Goal: Transaction & Acquisition: Register for event/course

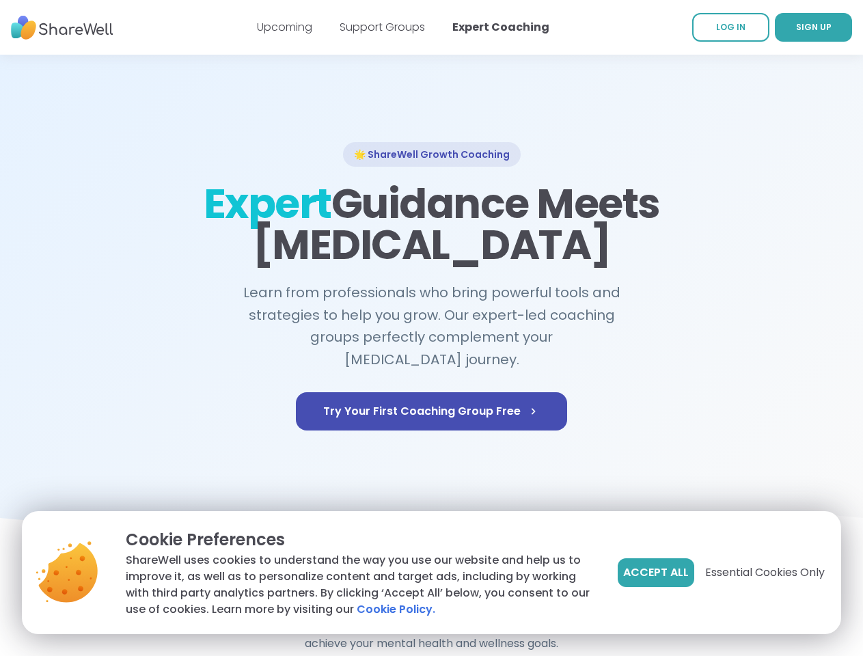
click at [654, 572] on span "Accept All" at bounding box center [656, 572] width 66 height 16
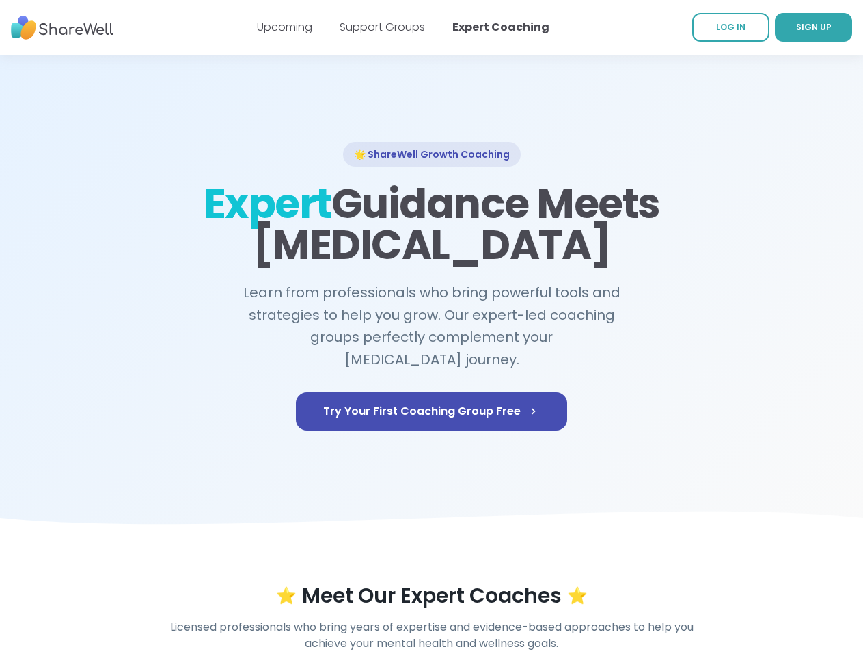
click at [764, 583] on div "⭐ Meet Our Expert Coaches ⭐" at bounding box center [432, 595] width 784 height 25
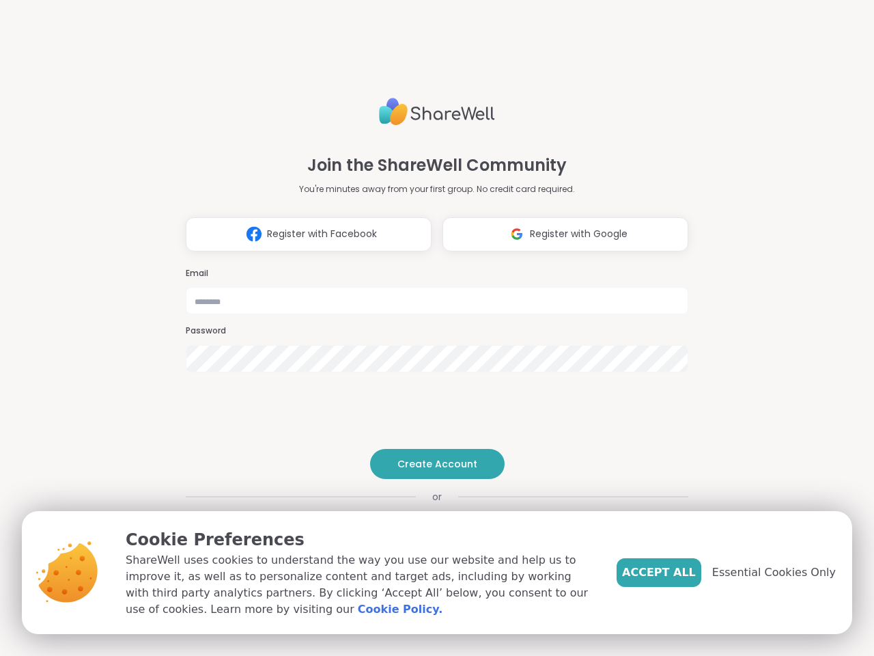
click at [431, 328] on h3 "Password" at bounding box center [437, 331] width 503 height 12
click at [303, 234] on span "Register with Facebook" at bounding box center [322, 234] width 110 height 14
click at [560, 234] on span "Register with Google" at bounding box center [579, 234] width 98 height 14
click at [431, 464] on span "Create Account" at bounding box center [438, 464] width 80 height 14
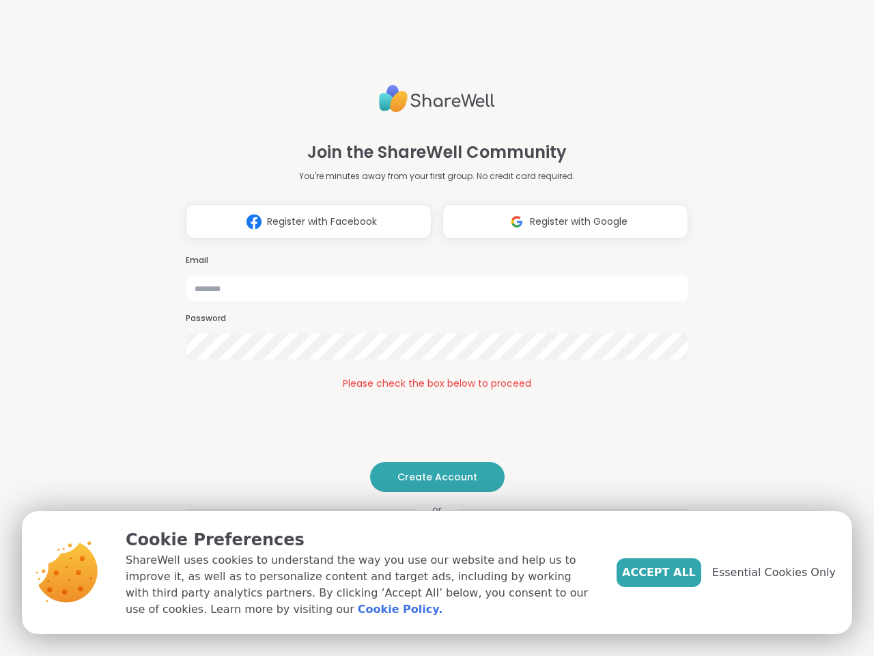
click at [682, 572] on span "Accept All" at bounding box center [659, 572] width 74 height 16
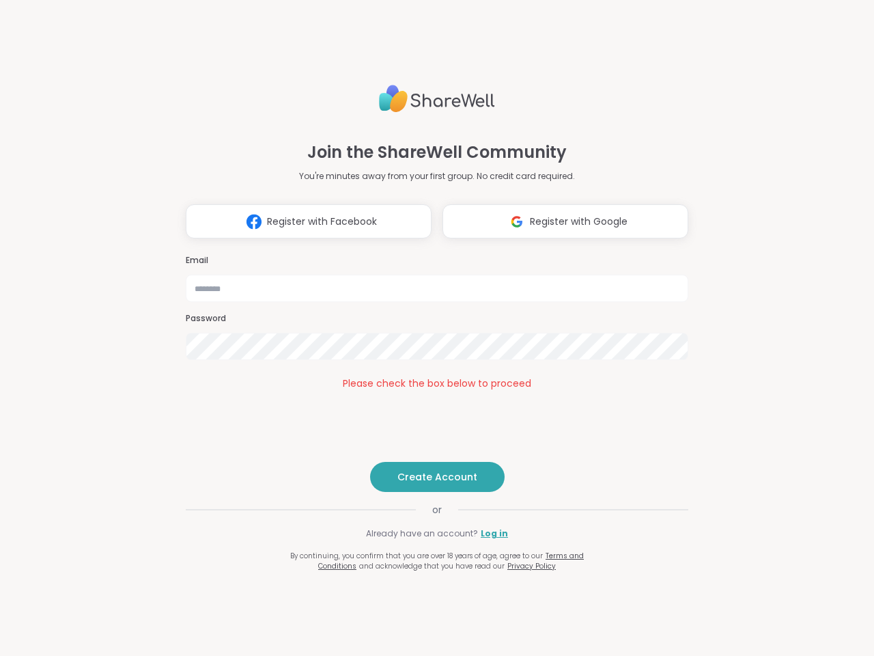
click at [782, 572] on div "Join the ShareWell Community You're minutes away from your first group. No cred…" at bounding box center [437, 328] width 874 height 656
